Goal: Task Accomplishment & Management: Manage account settings

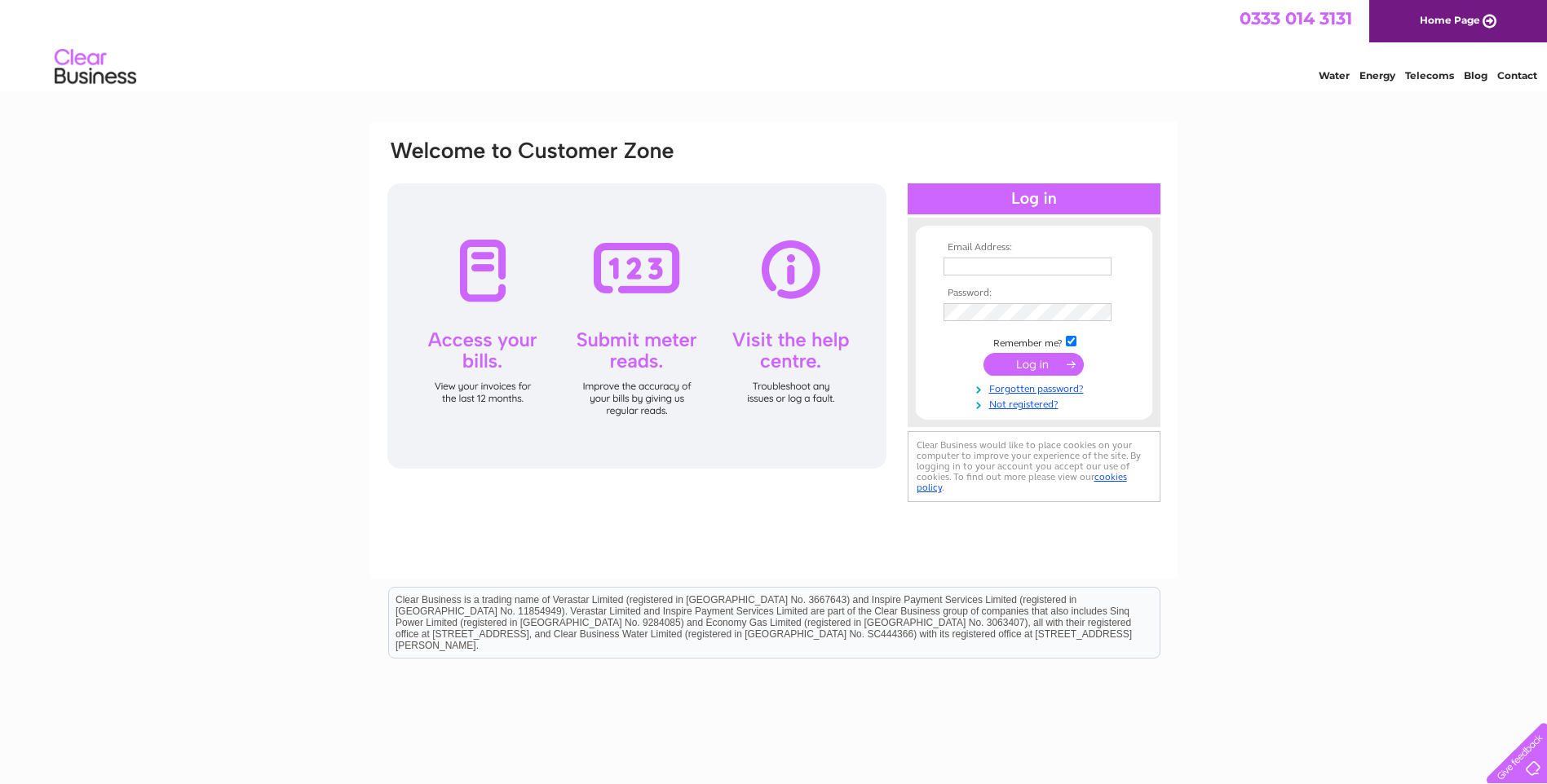
type input "info@nova.uk.com"
click at [1037, 366] on input "submit" at bounding box center [1034, 363] width 101 height 23
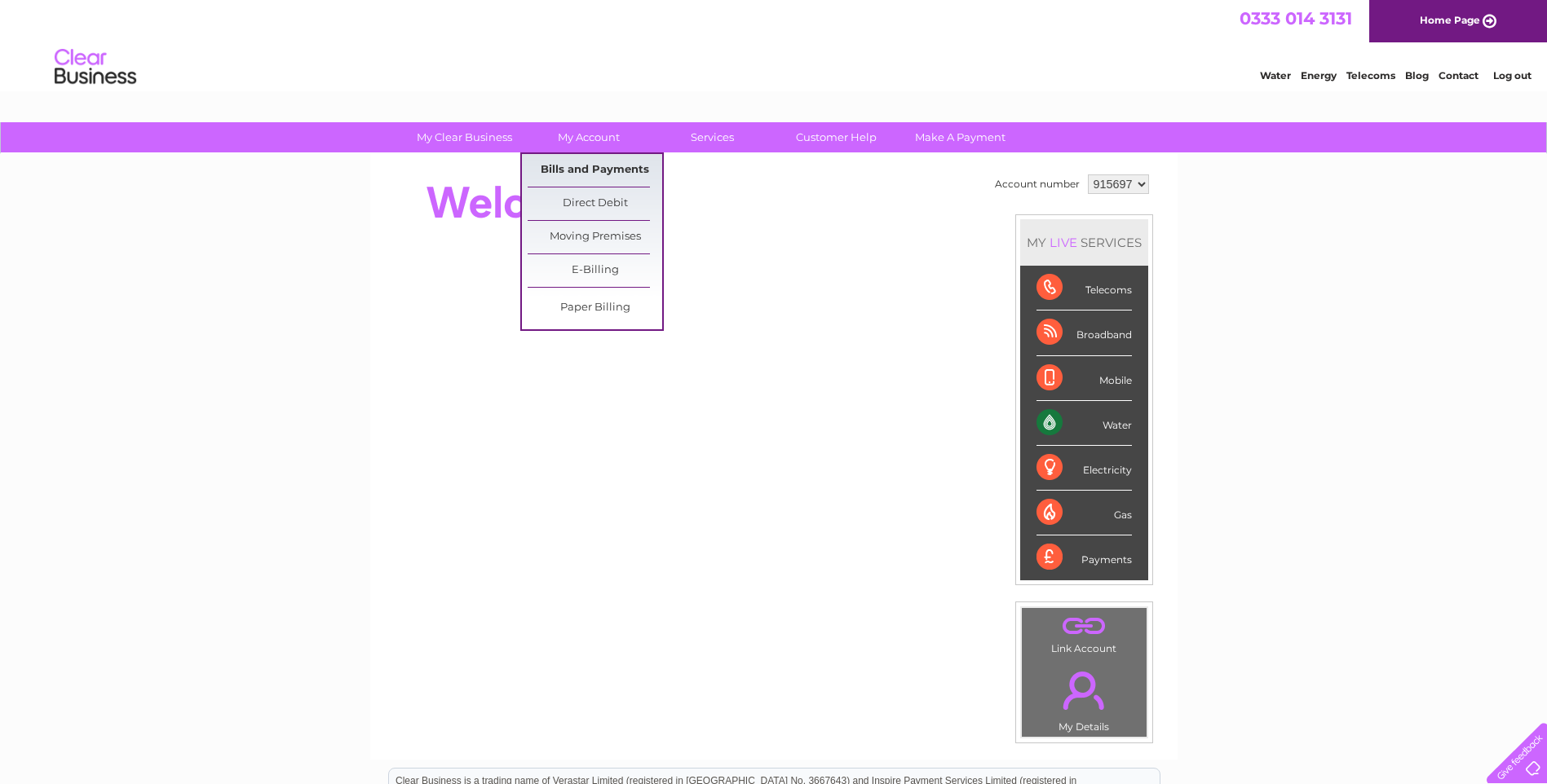
click at [607, 167] on link "Bills and Payments" at bounding box center [594, 169] width 135 height 33
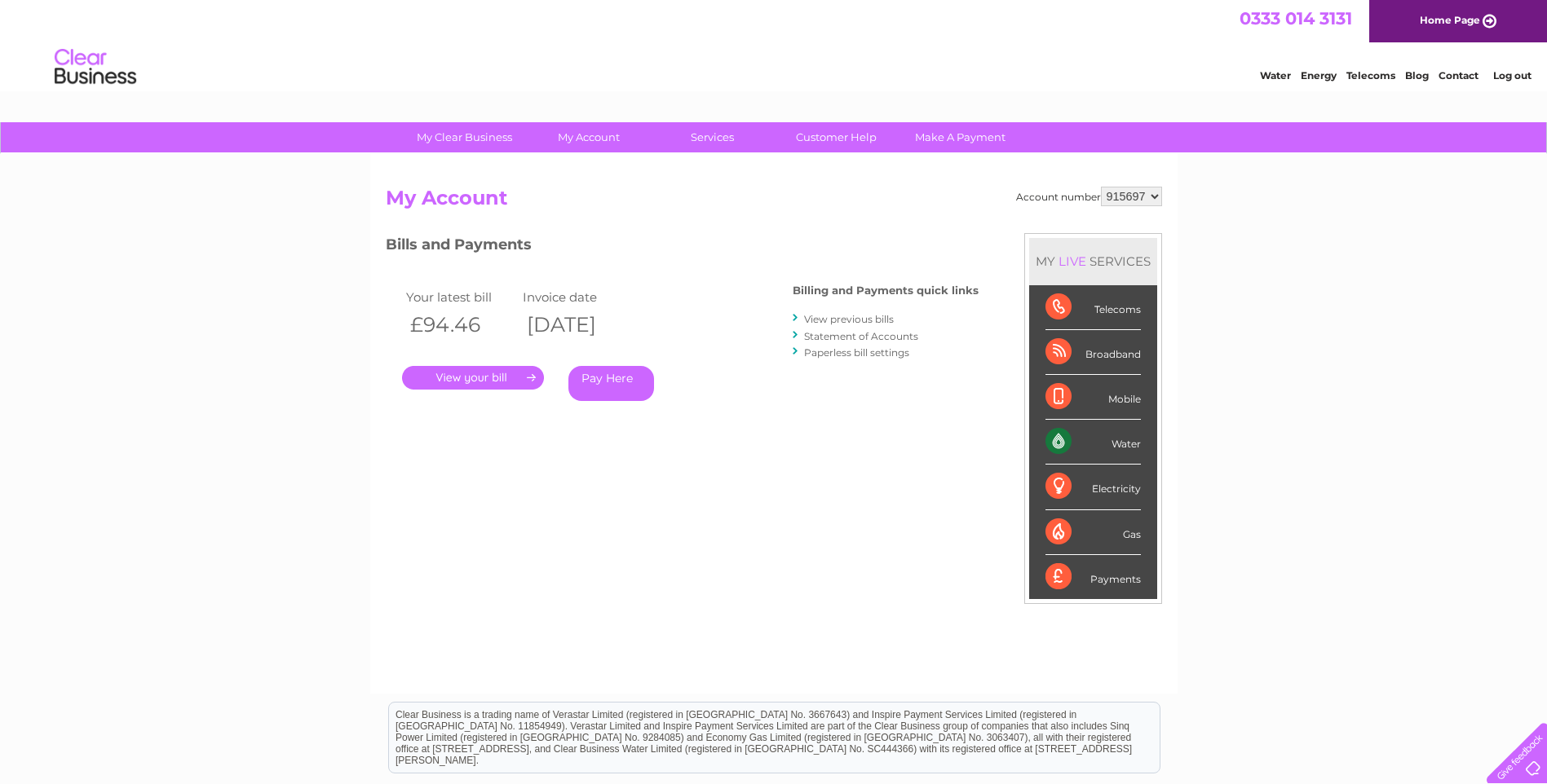
click at [460, 380] on link "." at bounding box center [473, 378] width 142 height 24
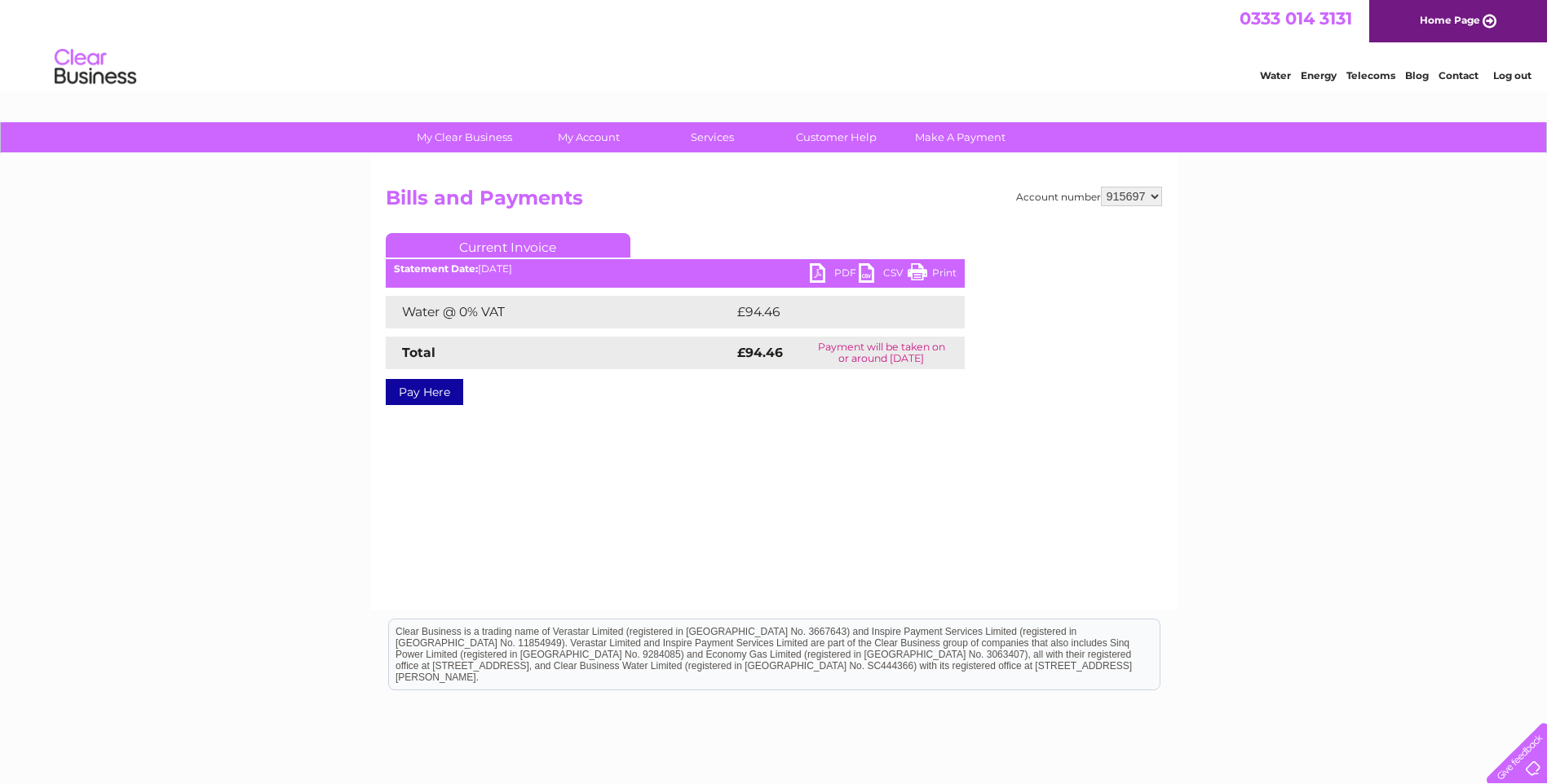
click at [840, 273] on link "PDF" at bounding box center [835, 275] width 49 height 24
click at [1506, 74] on link "Log out" at bounding box center [1512, 75] width 38 height 12
